Goal: Task Accomplishment & Management: Manage account settings

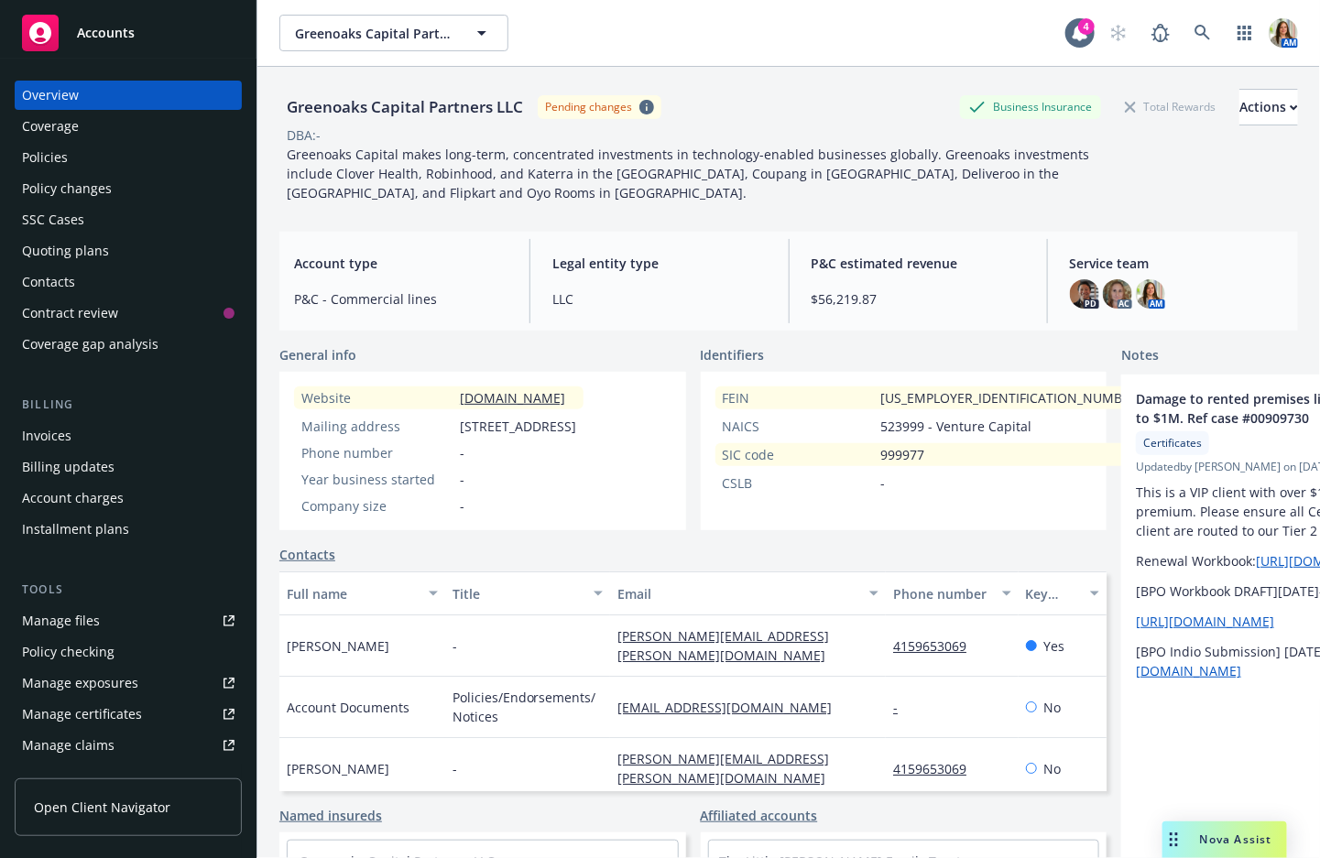
click at [89, 246] on div "Quoting plans" at bounding box center [65, 250] width 87 height 29
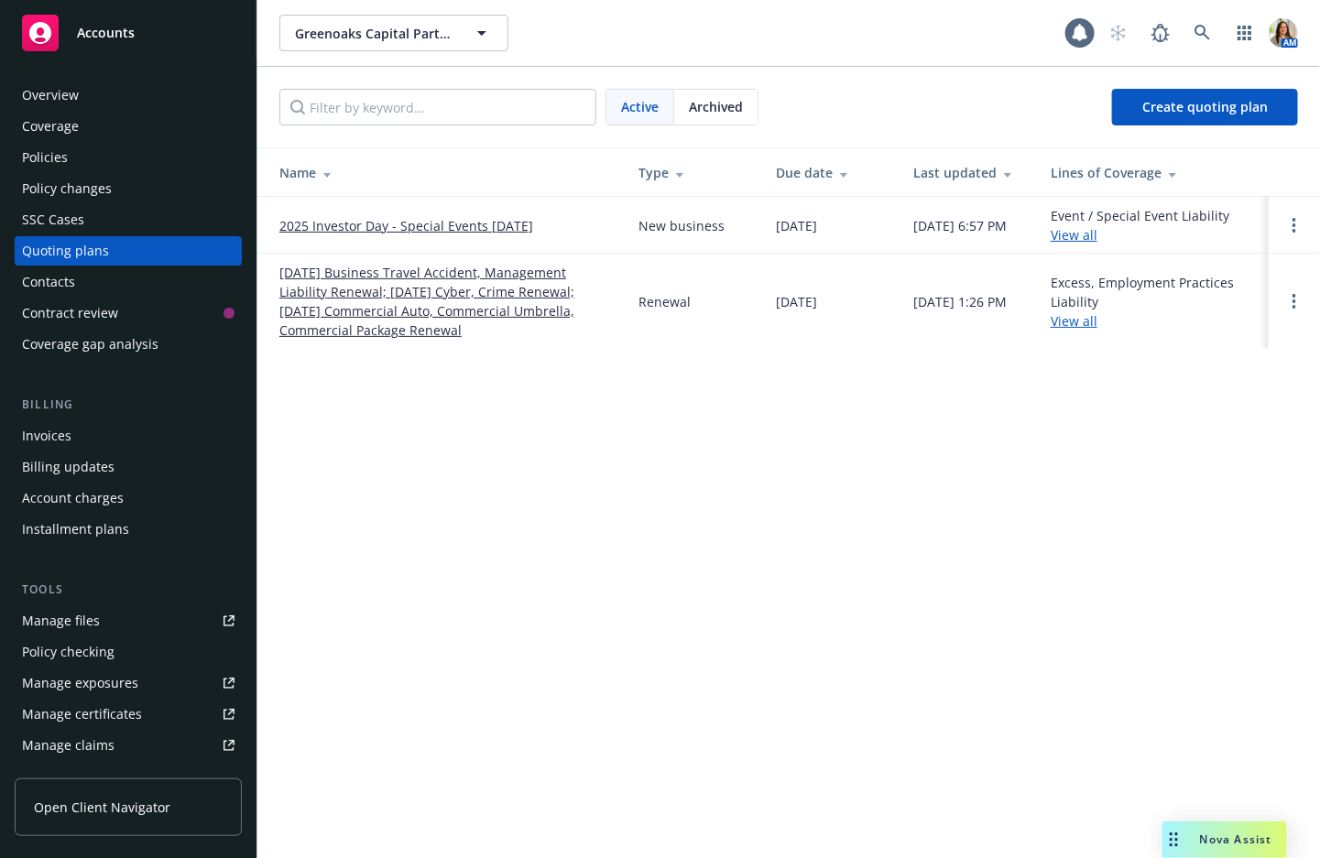
click at [430, 305] on link "[DATE] Business Travel Accident, Management Liability Renewal; [DATE] Cyber, Cr…" at bounding box center [444, 301] width 330 height 77
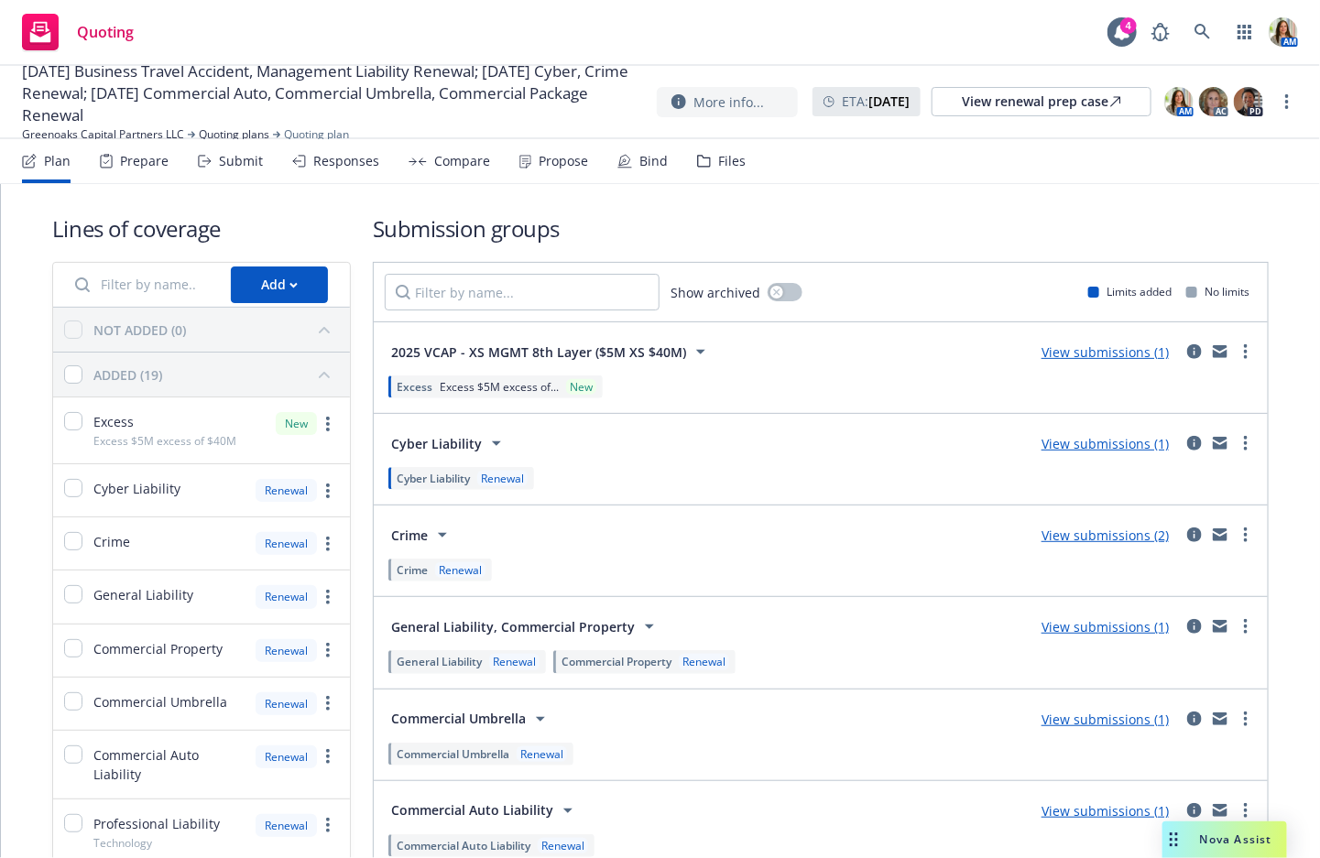
click at [727, 170] on div "Files" at bounding box center [721, 161] width 49 height 44
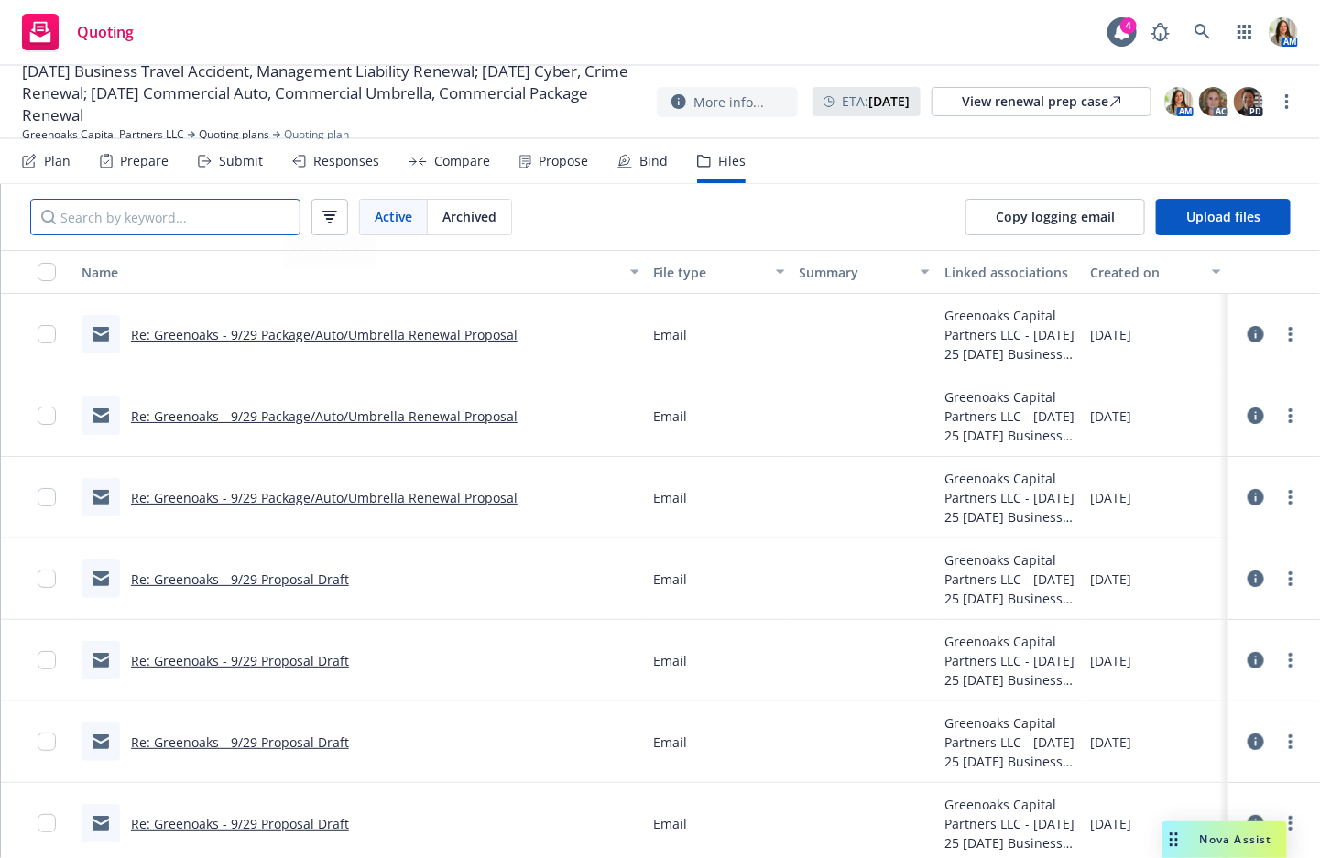
click at [222, 215] on input "Search by keyword..." at bounding box center [165, 217] width 270 height 37
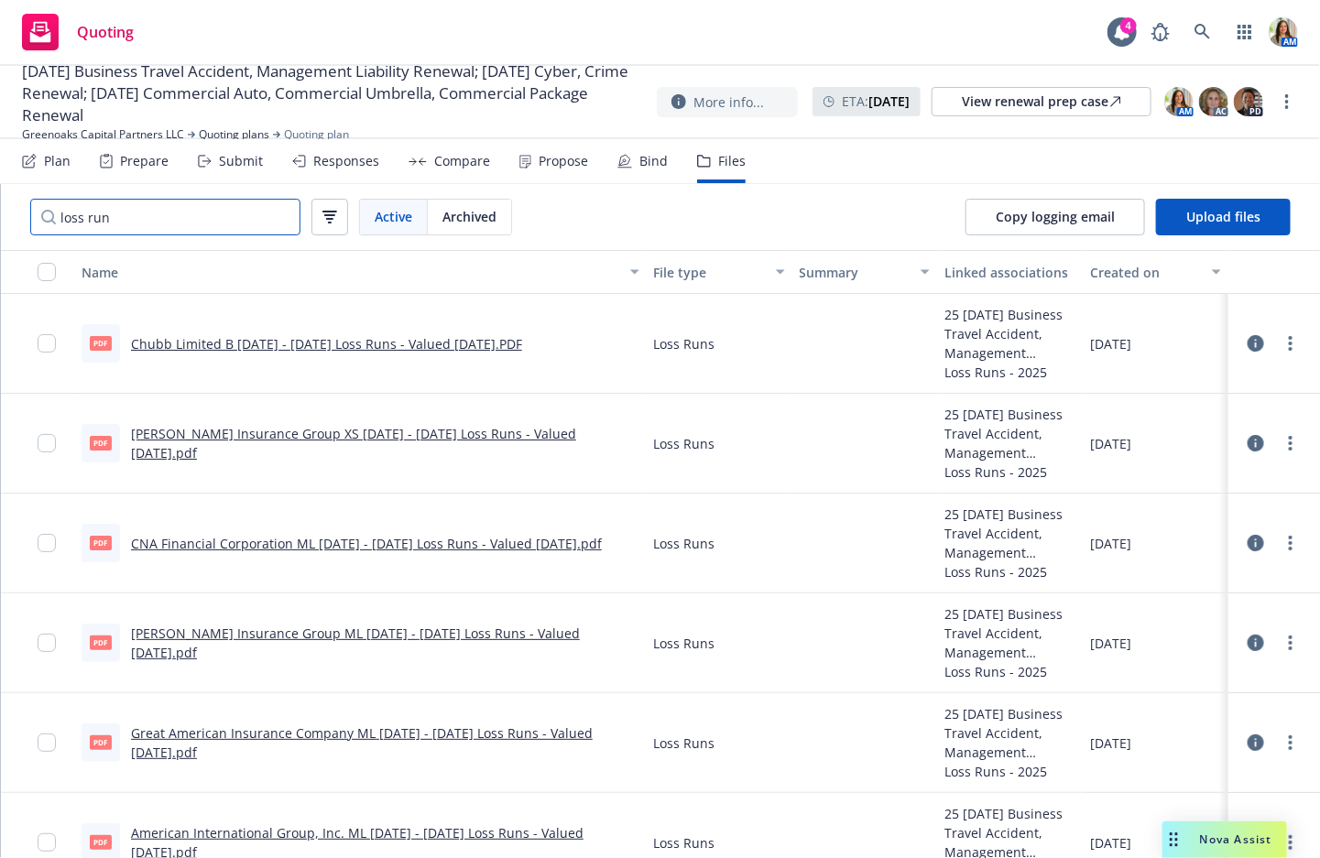
type input "loss run"
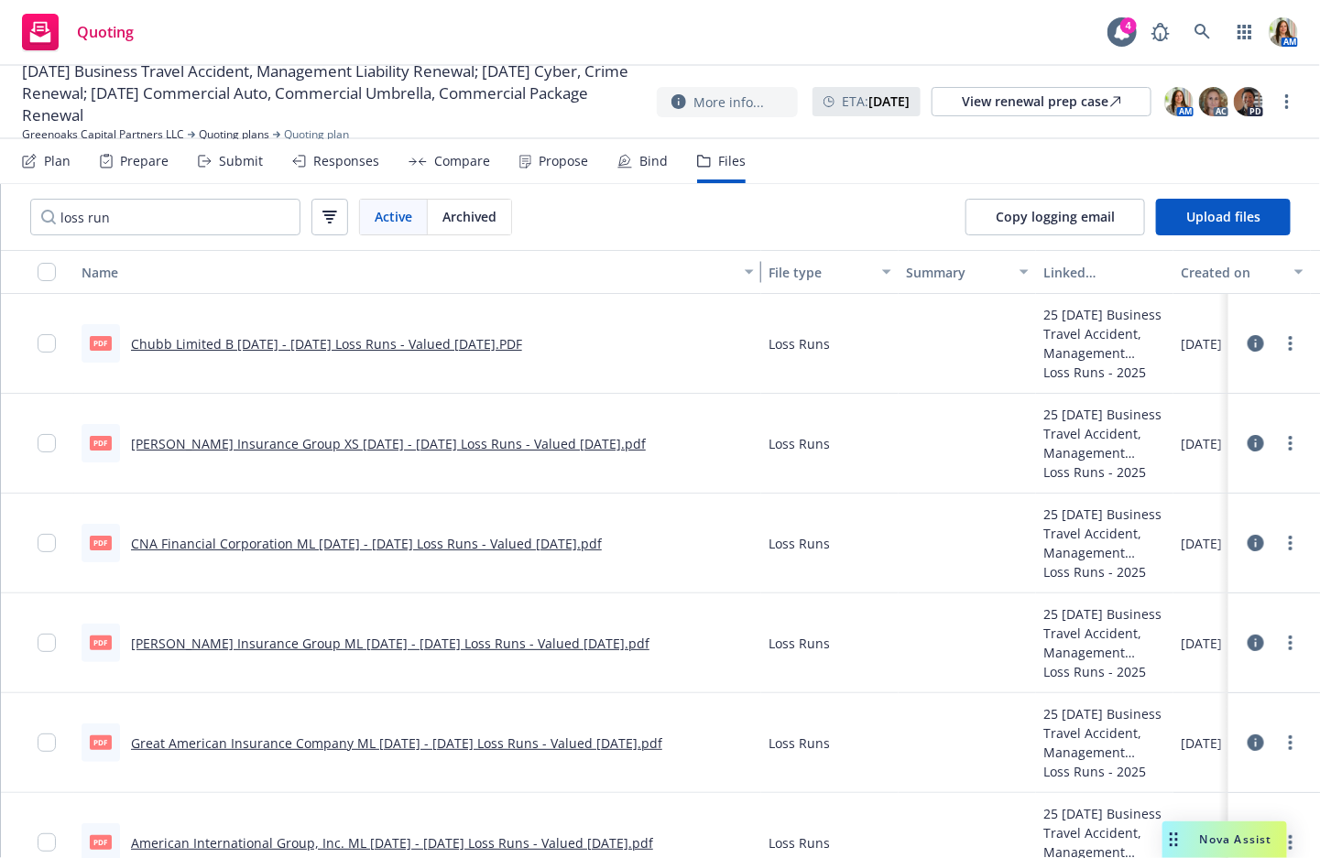
drag, startPoint x: 634, startPoint y: 285, endPoint x: 780, endPoint y: 294, distance: 146.8
click at [780, 294] on div "Name File type Summary Linked associations Created on PDF Chubb Limited B [DATE…" at bounding box center [660, 554] width 1319 height 609
click at [128, 136] on link "Greenoaks Capital Partners LLC" at bounding box center [103, 134] width 162 height 16
click at [545, 160] on div "Propose" at bounding box center [562, 161] width 49 height 15
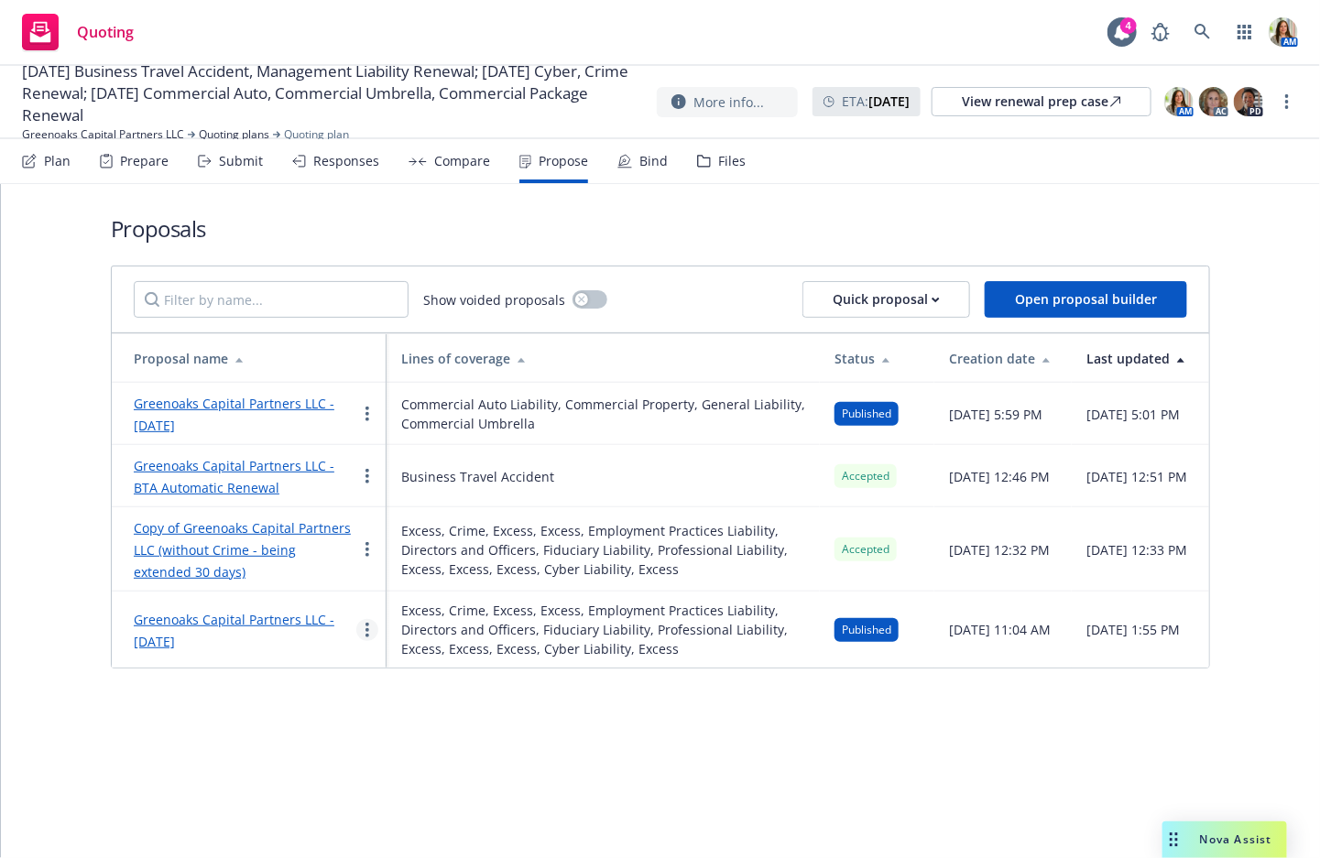
click at [365, 637] on icon "more" at bounding box center [367, 630] width 4 height 15
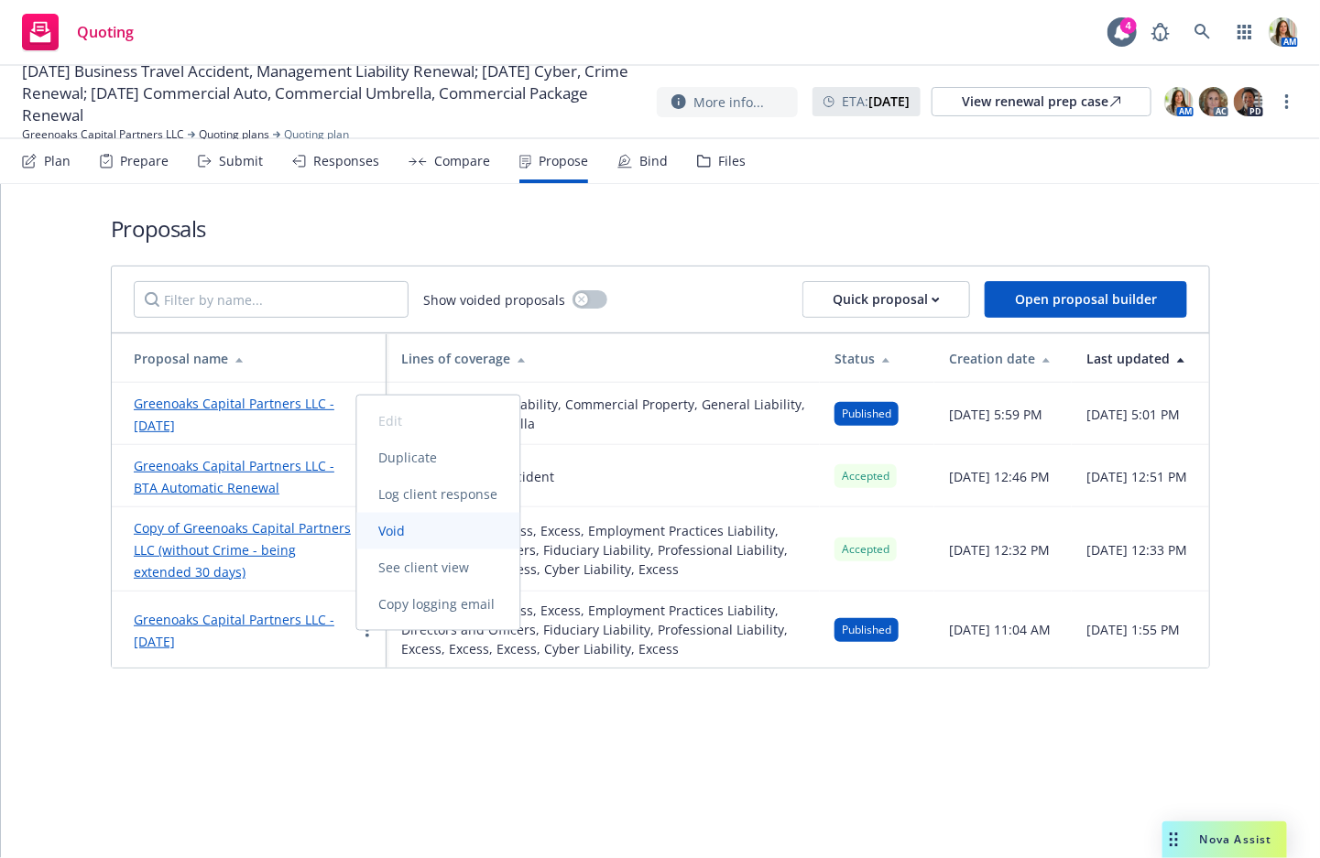
click at [423, 525] on span "Void" at bounding box center [392, 530] width 71 height 17
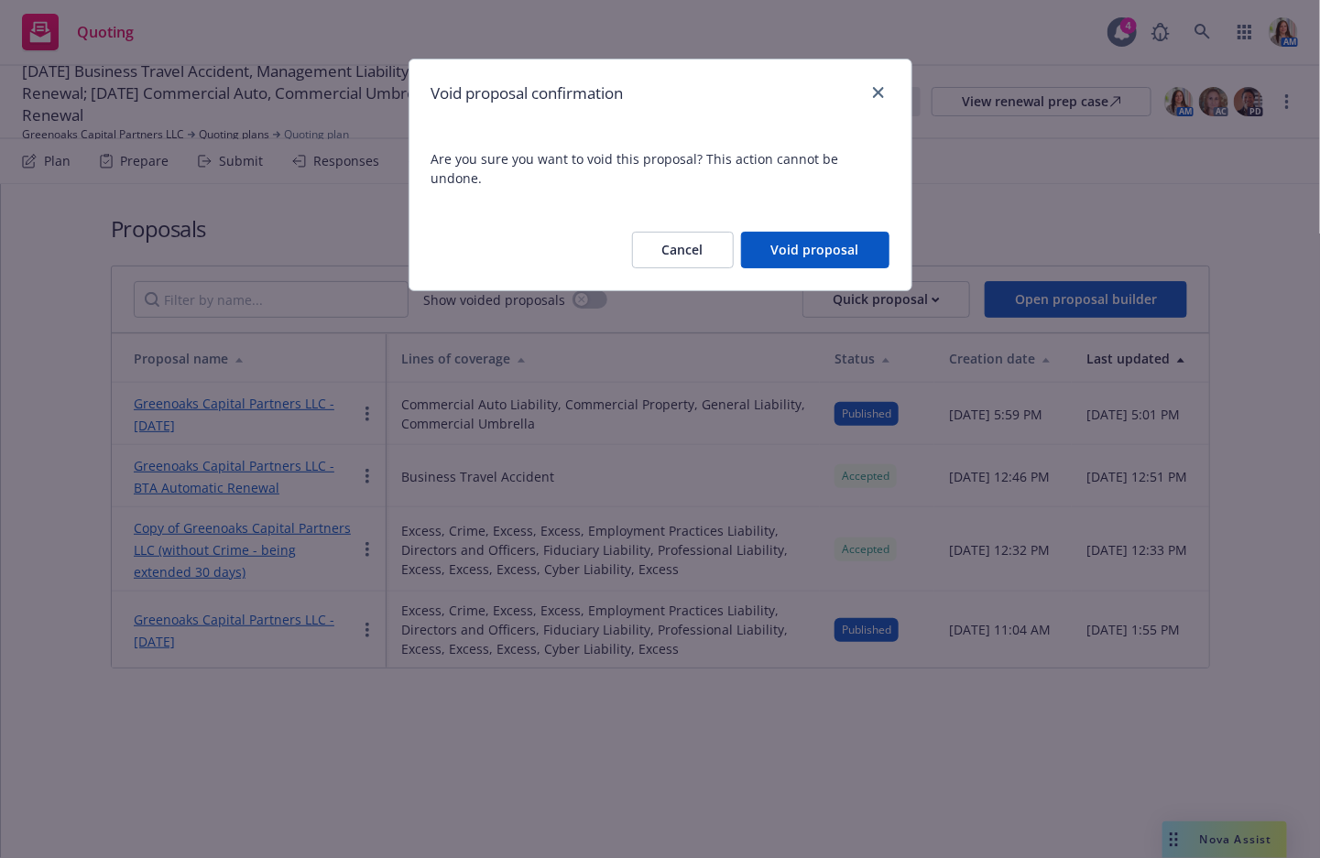
click at [791, 232] on button "Void proposal" at bounding box center [815, 250] width 148 height 37
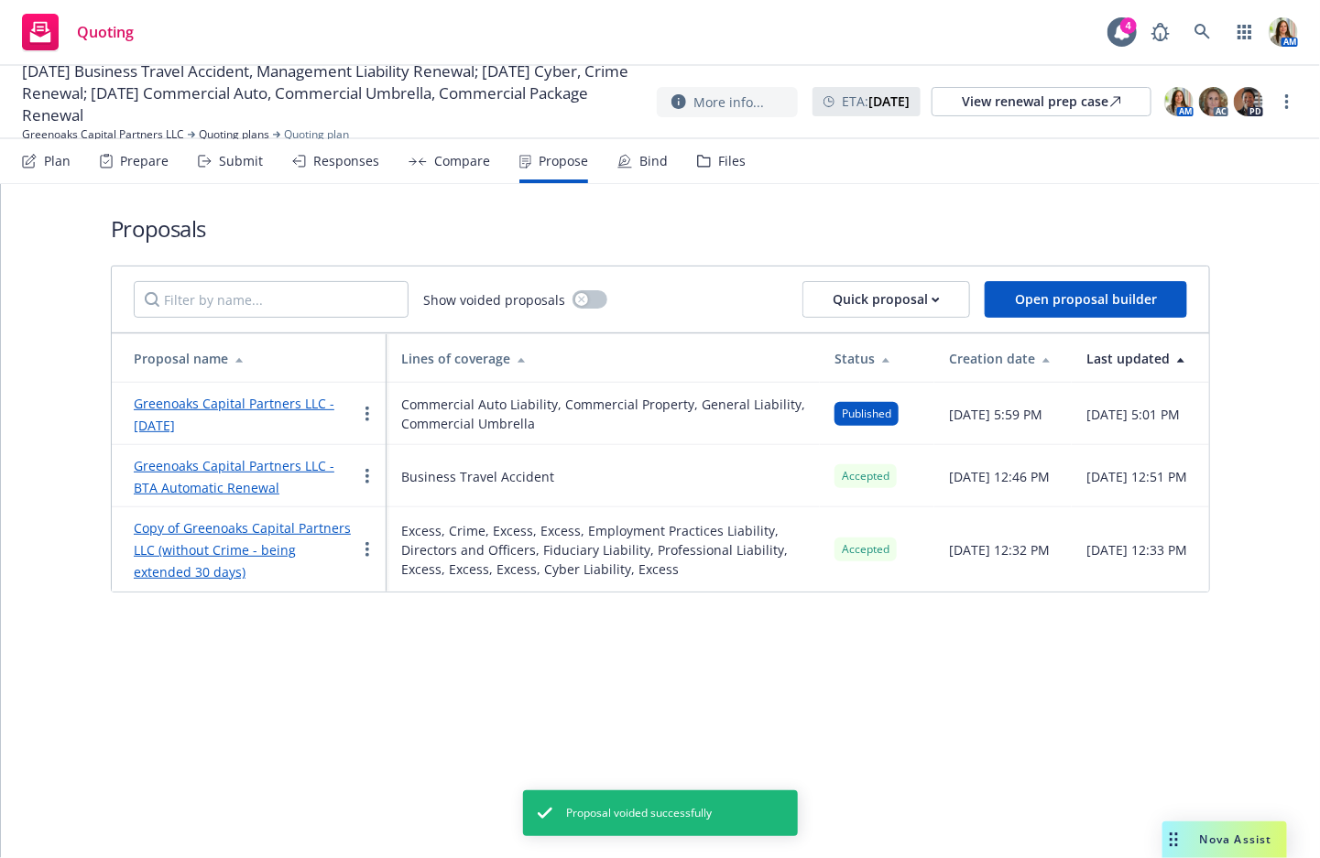
click at [191, 411] on div "Greenoaks Capital Partners LLC - [DATE]" at bounding box center [245, 414] width 223 height 44
click at [169, 415] on link "Greenoaks Capital Partners LLC - [DATE]" at bounding box center [234, 414] width 201 height 39
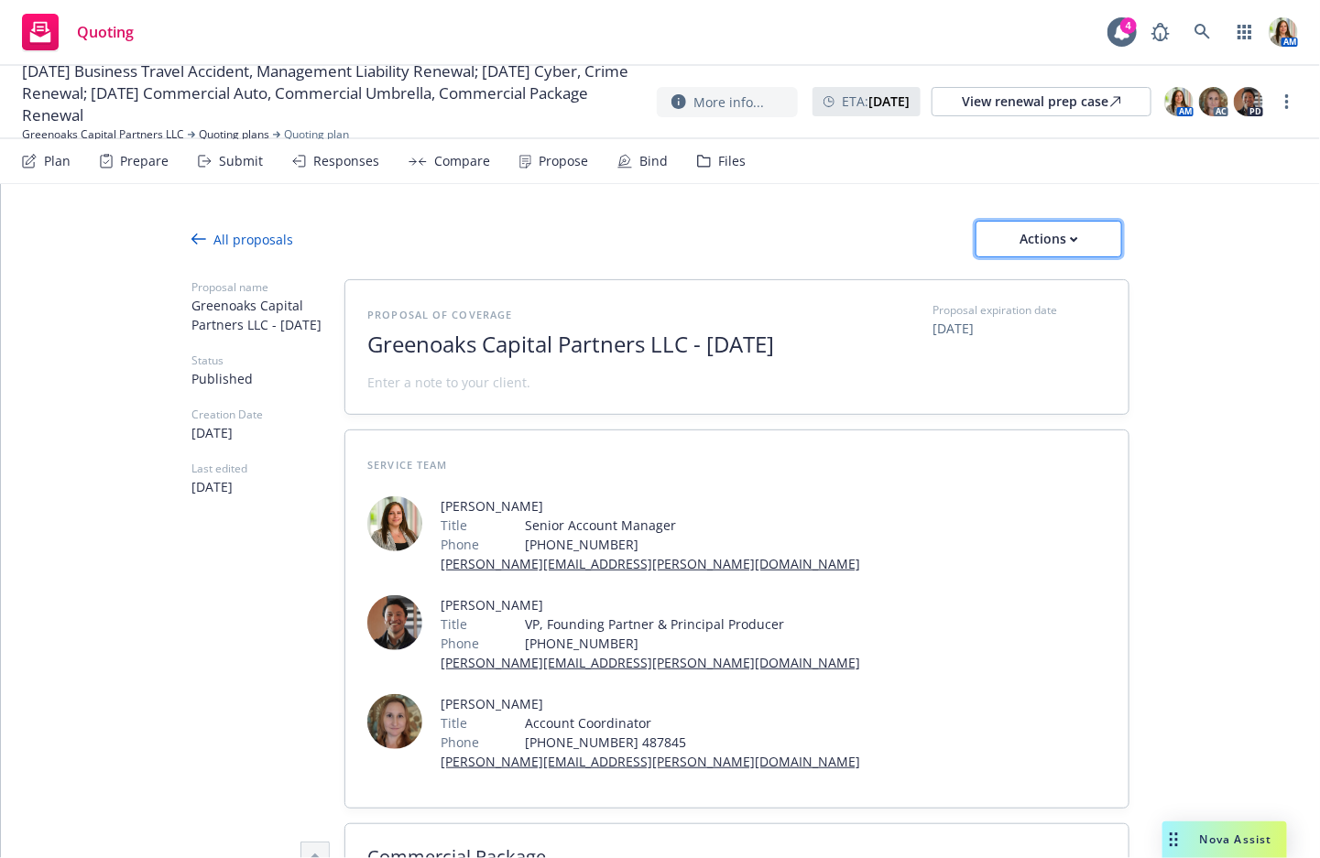
click at [1025, 242] on div "Actions" at bounding box center [1048, 239] width 86 height 35
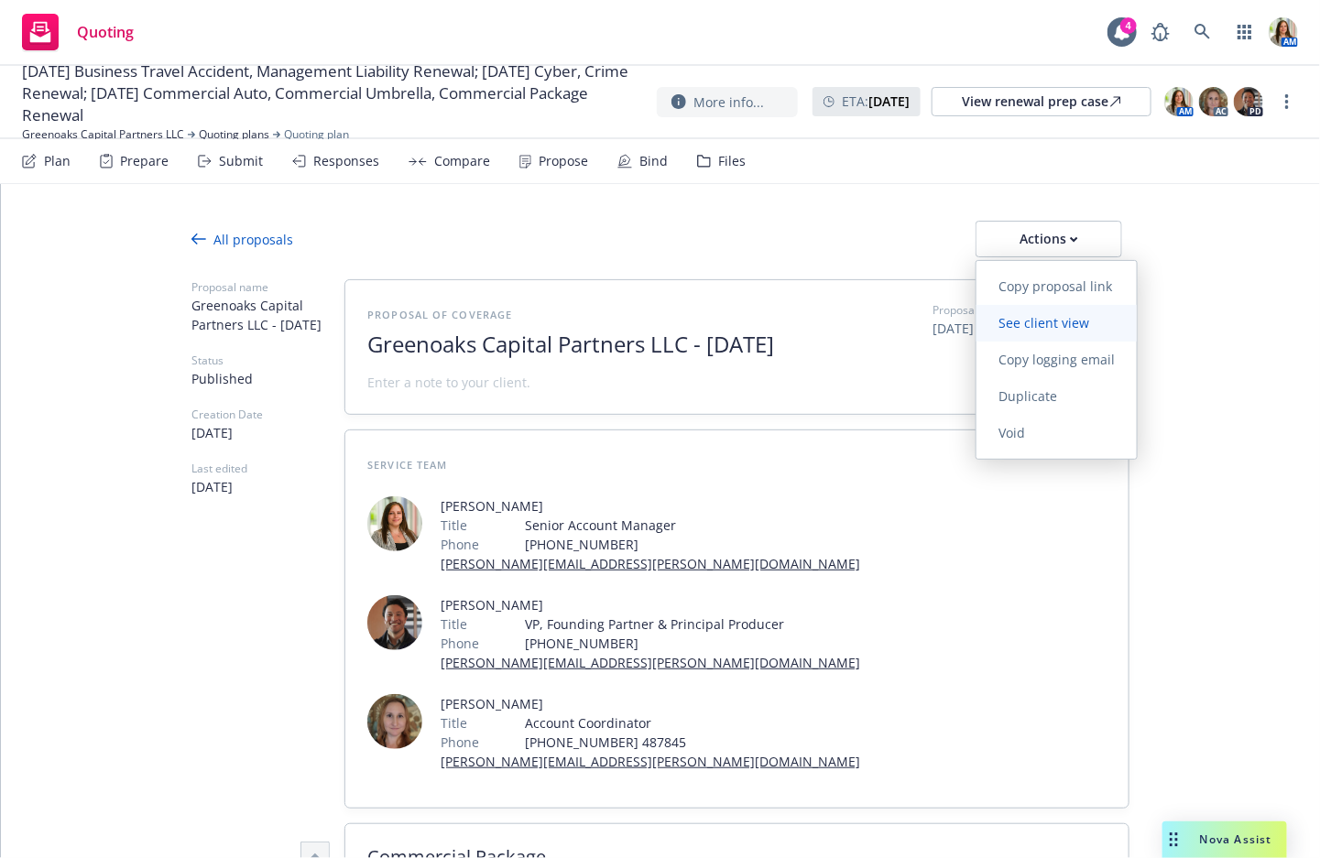
click at [1026, 340] on link "See client view" at bounding box center [1056, 323] width 160 height 37
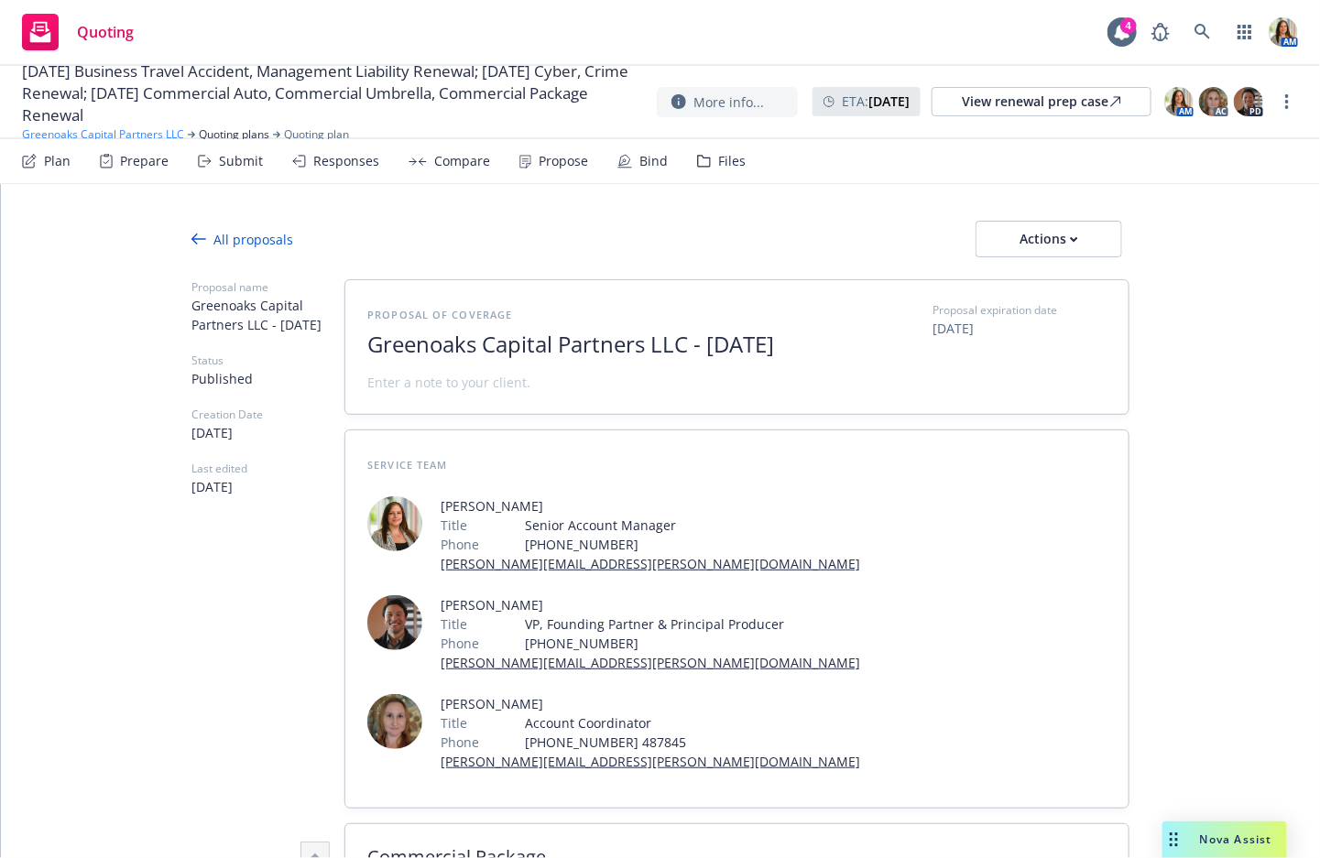
click at [137, 130] on link "Greenoaks Capital Partners LLC" at bounding box center [103, 134] width 162 height 16
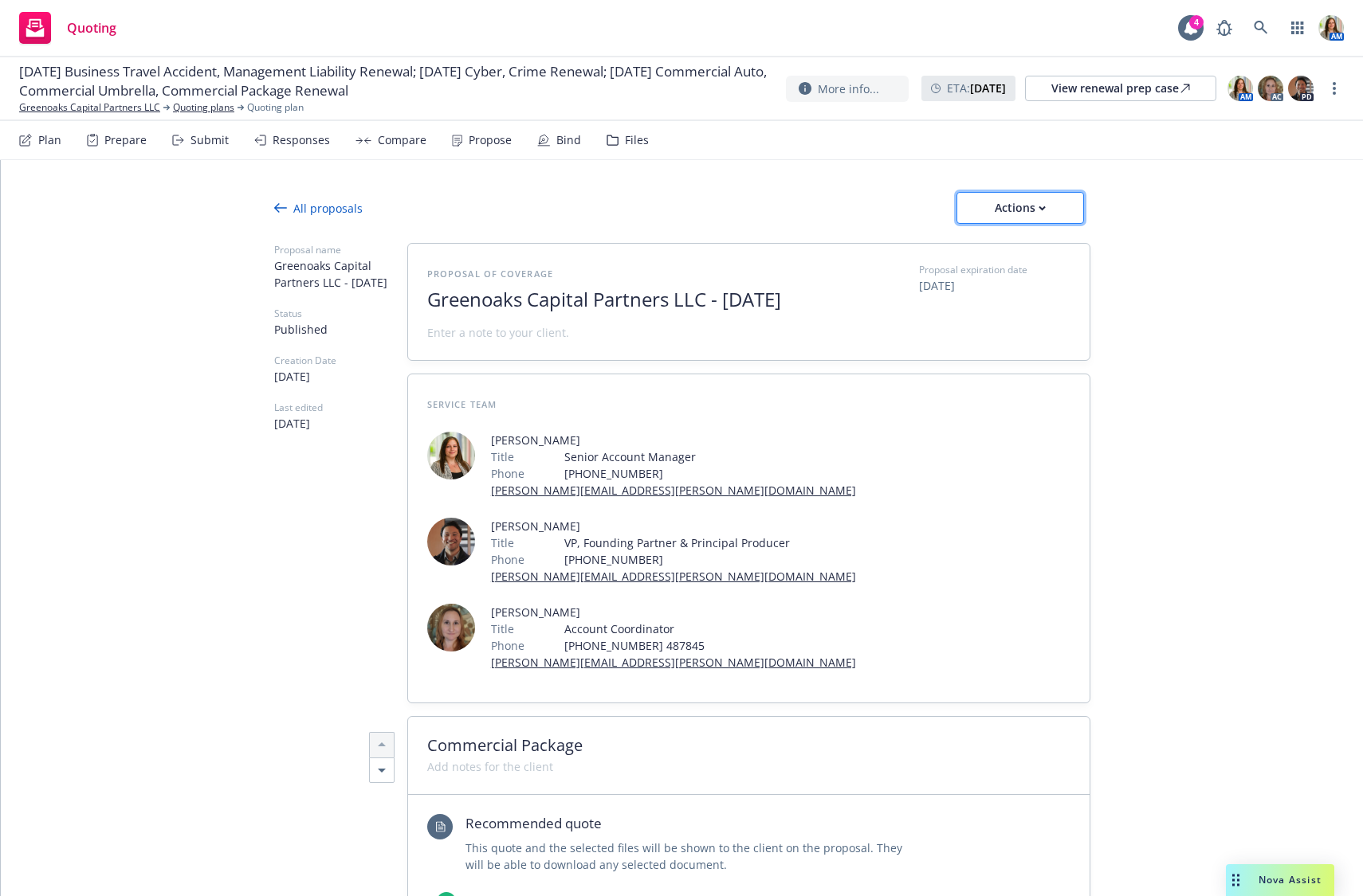
click at [1012, 210] on div "Actions" at bounding box center [1020, 208] width 75 height 30
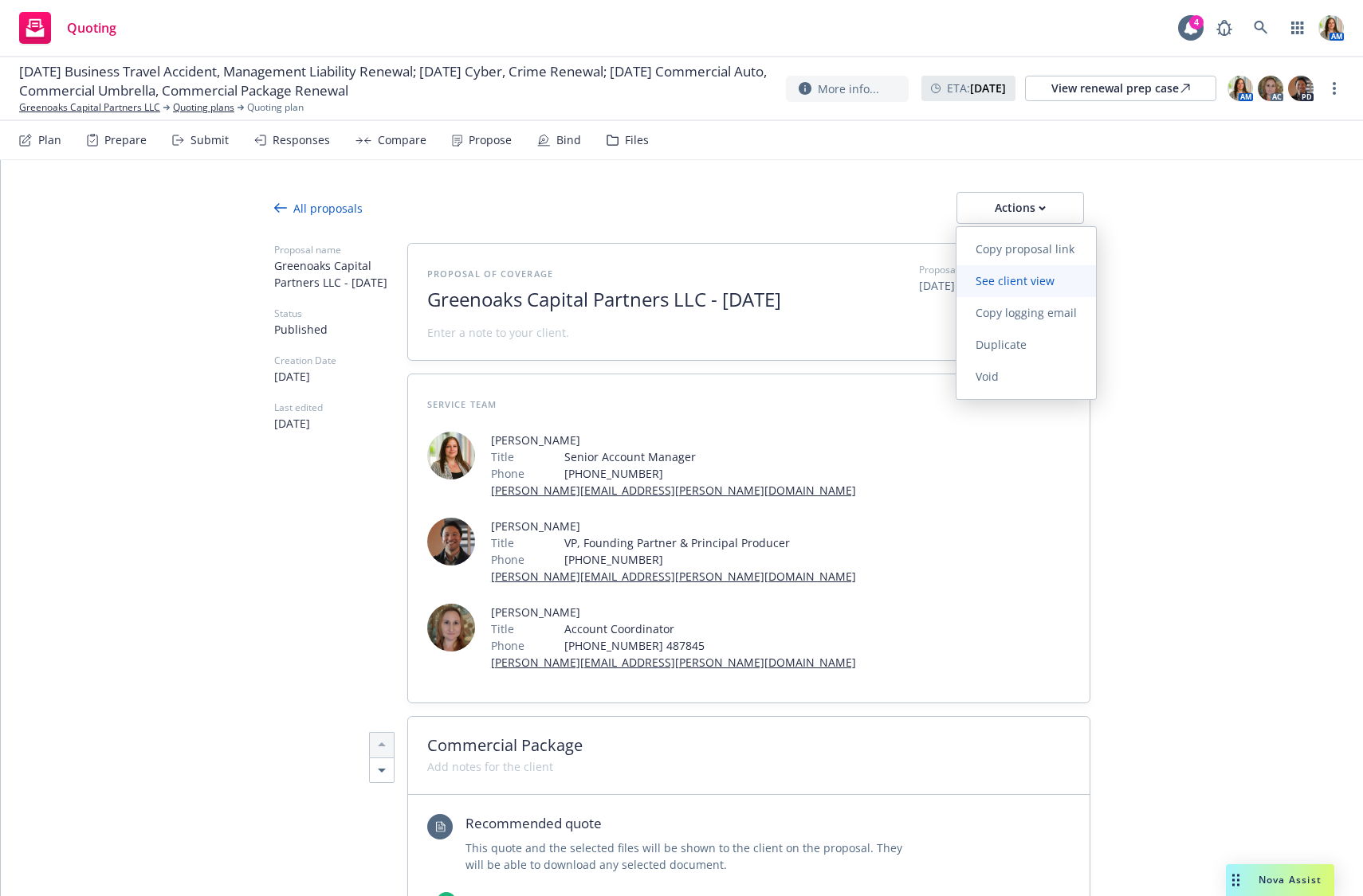
click at [1015, 277] on span "See client view" at bounding box center [1015, 280] width 118 height 15
type textarea "x"
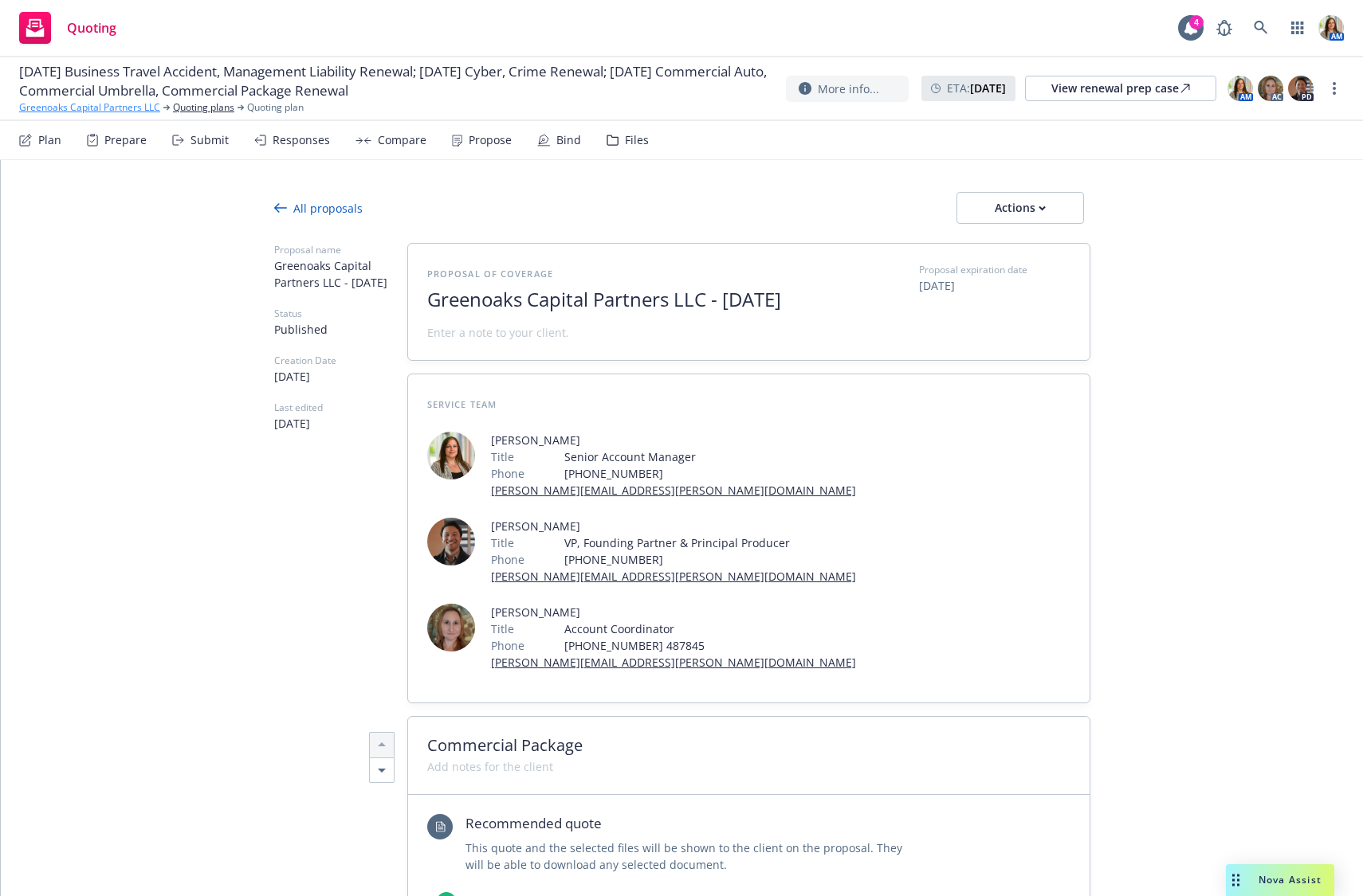
click at [72, 108] on link "Greenoaks Capital Partners LLC" at bounding box center [90, 107] width 141 height 14
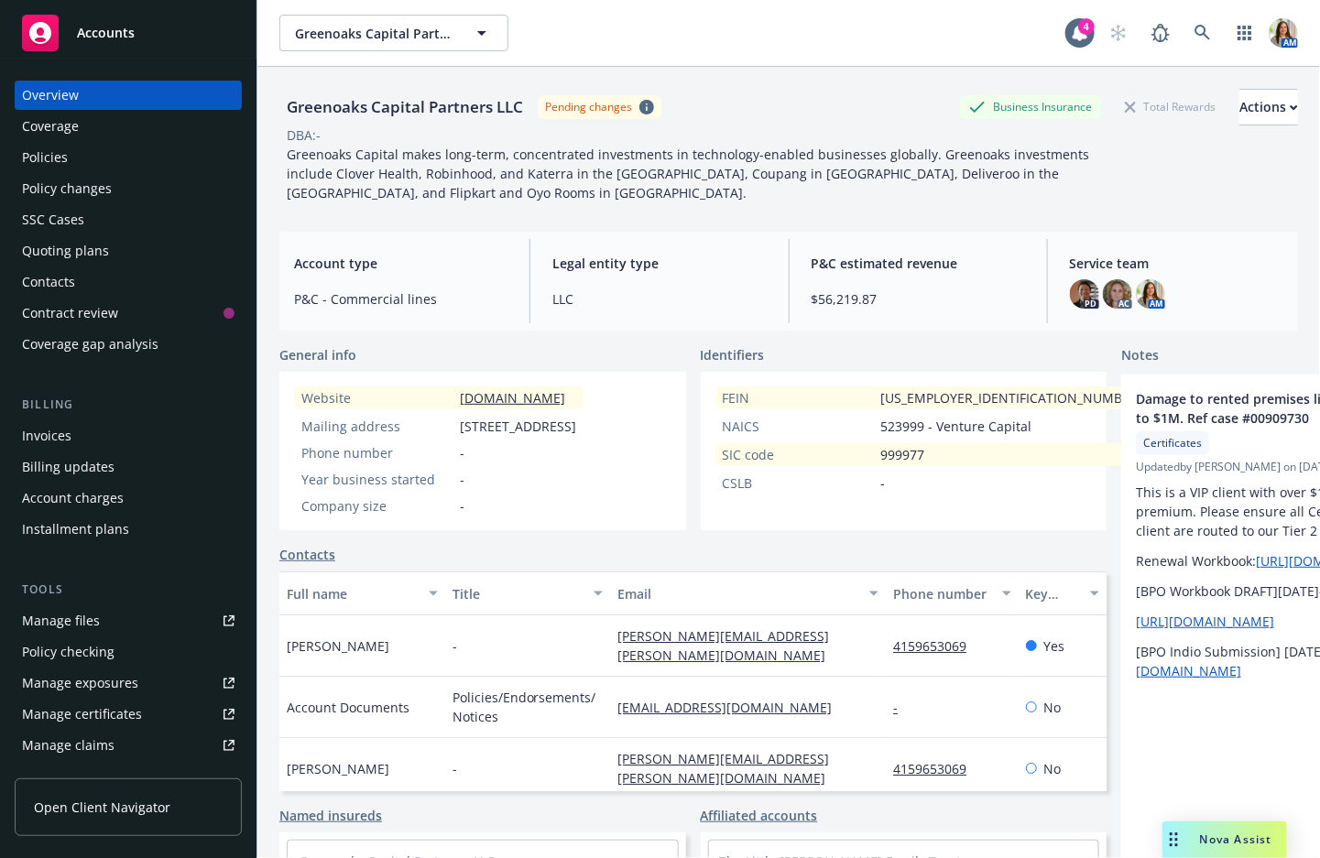
click at [95, 165] on div "Policies" at bounding box center [128, 157] width 212 height 29
